Goal: Use online tool/utility

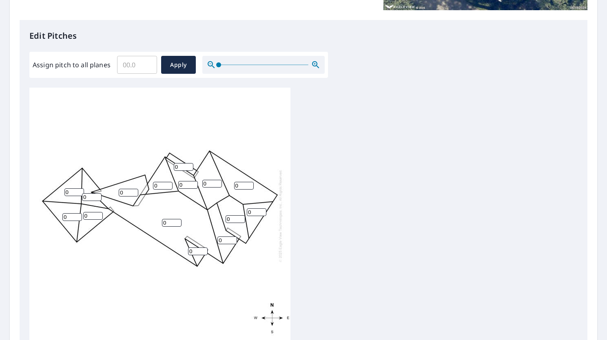
scroll to position [204, 0]
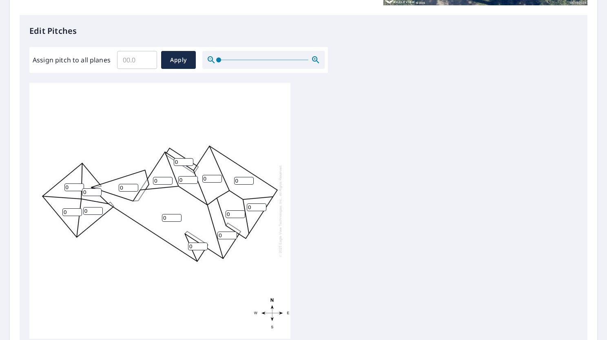
click at [76, 188] on input "0" at bounding box center [74, 188] width 20 height 8
type input "5"
type input "7"
type input "5"
type input "7"
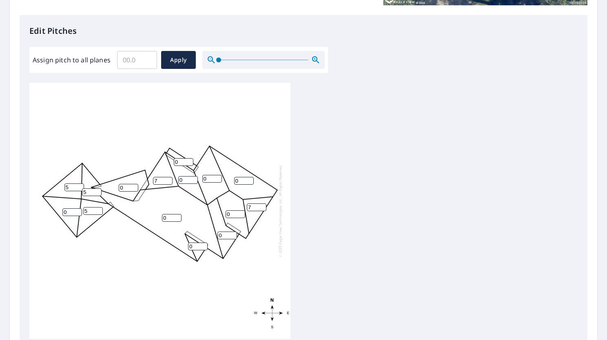
type input "5"
type input "7"
type input "3"
type input "4"
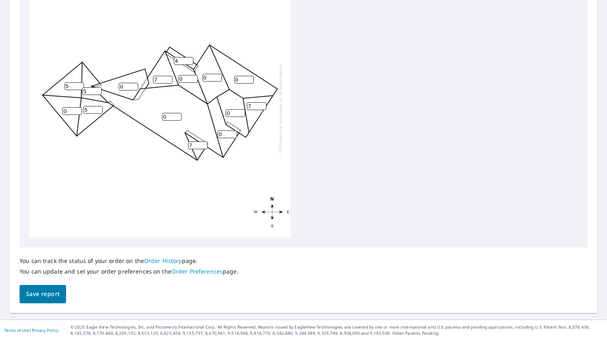
drag, startPoint x: 72, startPoint y: 110, endPoint x: 38, endPoint y: 113, distance: 34.8
click at [38, 113] on div "0 0 0 0 0 0 0 0 5 7 5 7 5 7 4" at bounding box center [159, 110] width 261 height 256
type input "5"
click at [124, 86] on input "0" at bounding box center [129, 87] width 20 height 8
type input "3"
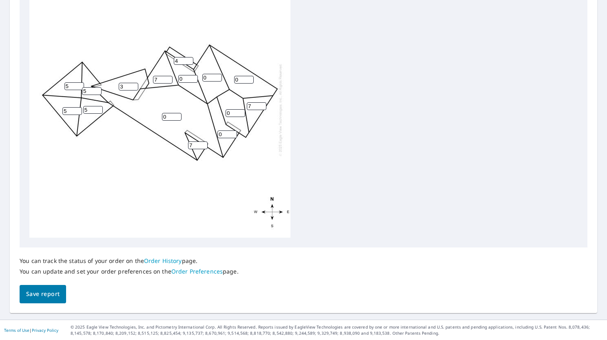
click at [176, 117] on input "0" at bounding box center [172, 117] width 20 height 8
type input "10"
click at [188, 78] on input "0" at bounding box center [188, 79] width 20 height 8
type input "10"
drag, startPoint x: 211, startPoint y: 78, endPoint x: 188, endPoint y: 78, distance: 23.3
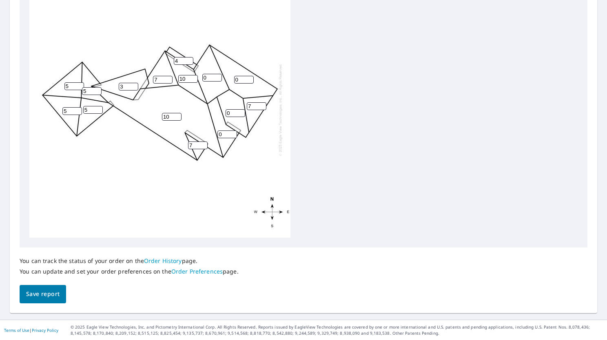
click at [188, 78] on div "10 0 0 3 0 0 5 10 5 7 5 7 5 7 4" at bounding box center [159, 110] width 261 height 256
type input "7"
drag, startPoint x: 242, startPoint y: 80, endPoint x: 217, endPoint y: 80, distance: 24.9
click at [217, 80] on div "10 0 7 3 0 0 5 10 5 7 5 7 5 7 4" at bounding box center [159, 110] width 261 height 256
type input "10"
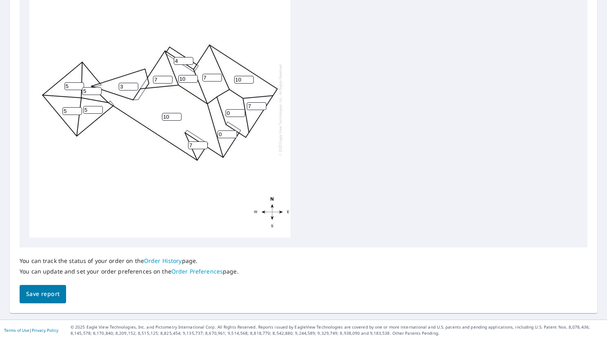
click at [235, 111] on input "0" at bounding box center [236, 113] width 20 height 8
type input "10"
drag, startPoint x: 229, startPoint y: 136, endPoint x: 209, endPoint y: 136, distance: 19.6
click at [209, 136] on div "10 10 7 3 10 0 5 10 5 7 5 7 5 7 4" at bounding box center [159, 110] width 261 height 256
type input "7"
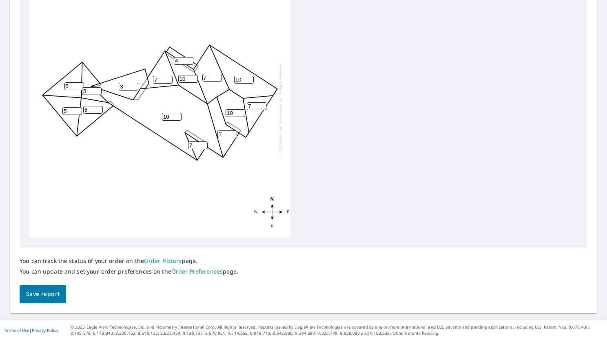
scroll to position [8, 0]
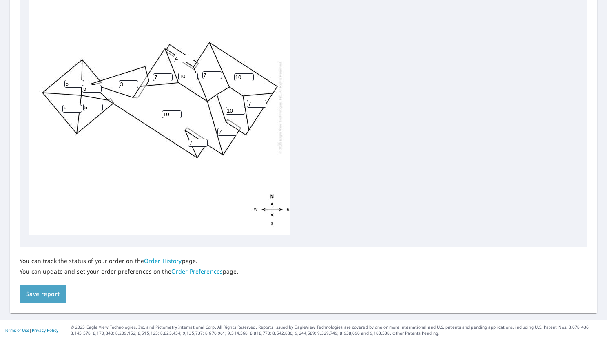
click at [42, 293] on span "Save report" at bounding box center [42, 294] width 33 height 10
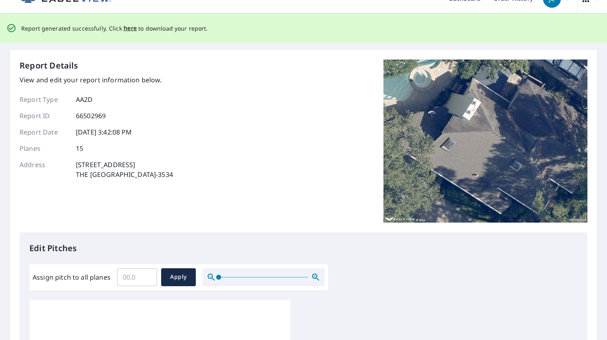
scroll to position [0, 0]
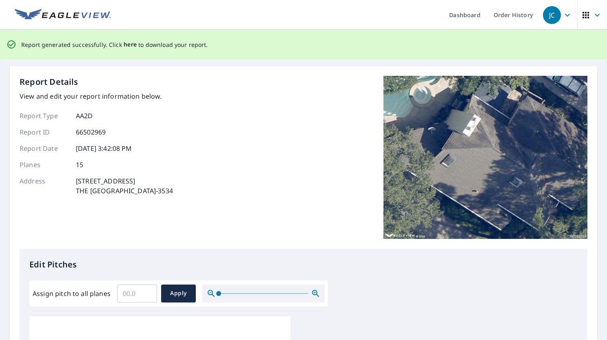
click at [125, 43] on span "here" at bounding box center [130, 45] width 13 height 10
